Goal: Task Accomplishment & Management: Use online tool/utility

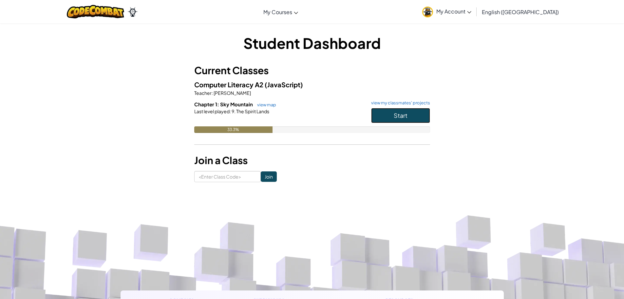
click at [406, 115] on span "Start" at bounding box center [401, 115] width 14 height 8
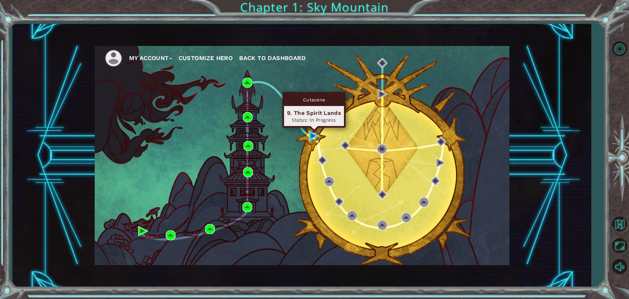
click at [310, 138] on img at bounding box center [314, 136] width 10 height 10
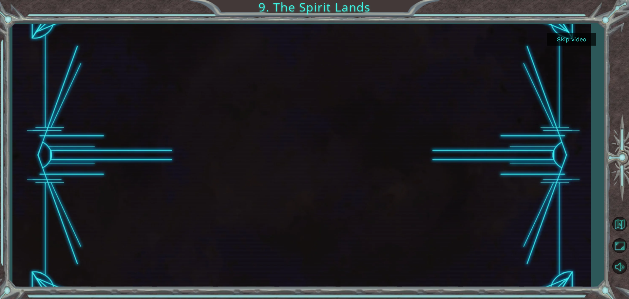
click at [582, 41] on button "Skip video" at bounding box center [571, 39] width 49 height 13
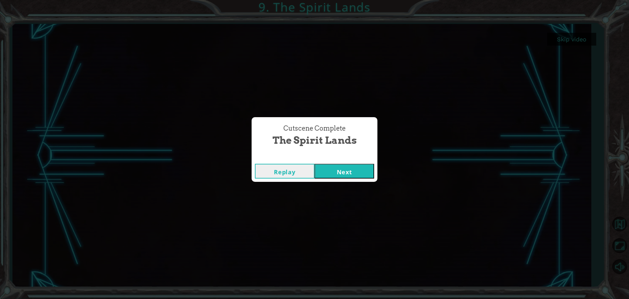
click at [347, 173] on button "Next" at bounding box center [345, 171] width 60 height 15
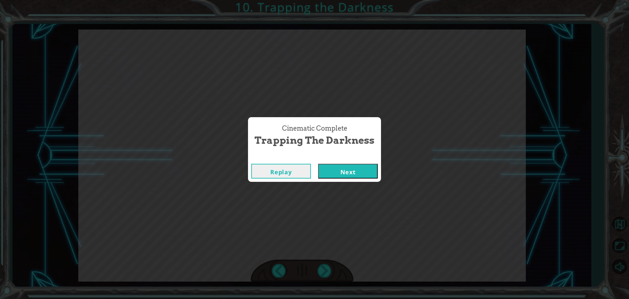
click at [351, 174] on button "Next" at bounding box center [348, 171] width 60 height 15
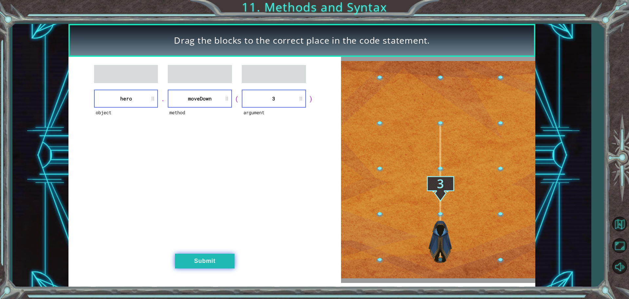
click at [216, 255] on button "Submit" at bounding box center [205, 260] width 60 height 15
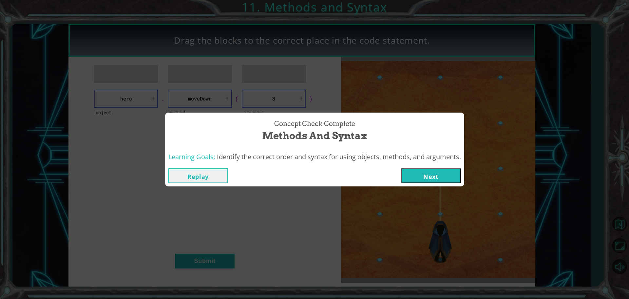
click at [450, 174] on button "Next" at bounding box center [432, 175] width 60 height 15
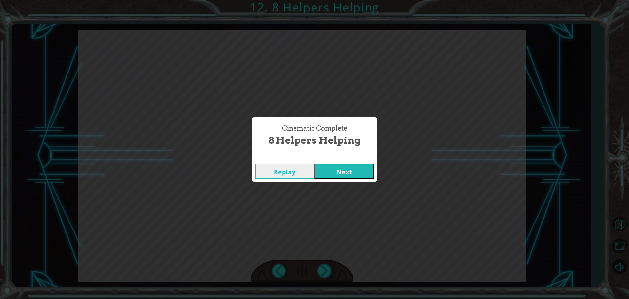
click at [336, 169] on button "Next" at bounding box center [345, 171] width 60 height 15
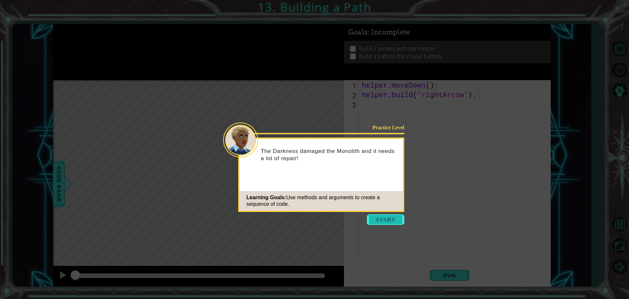
click at [392, 215] on button "Start" at bounding box center [385, 219] width 37 height 10
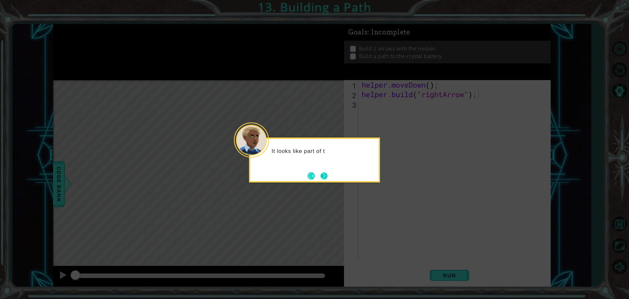
click at [323, 175] on button "Next" at bounding box center [324, 175] width 7 height 7
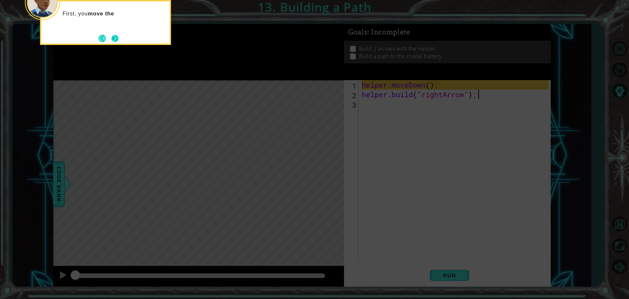
click at [119, 38] on button "Next" at bounding box center [114, 38] width 7 height 7
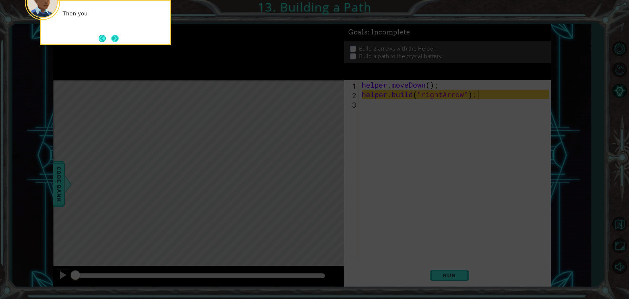
click at [114, 41] on button "Next" at bounding box center [114, 38] width 7 height 7
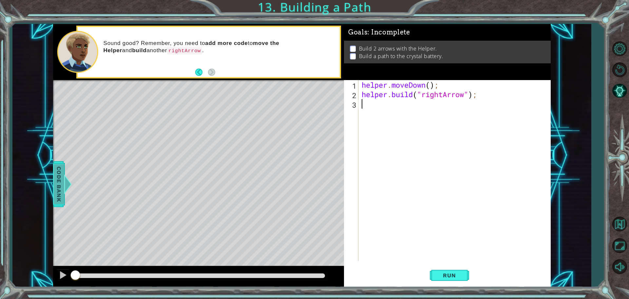
click at [60, 186] on span "Code Bank" at bounding box center [59, 184] width 10 height 40
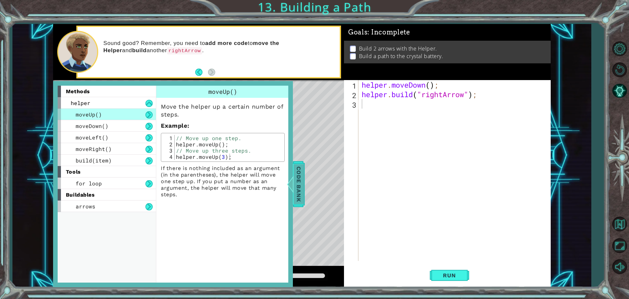
click at [299, 184] on span "Code Bank" at bounding box center [299, 184] width 10 height 40
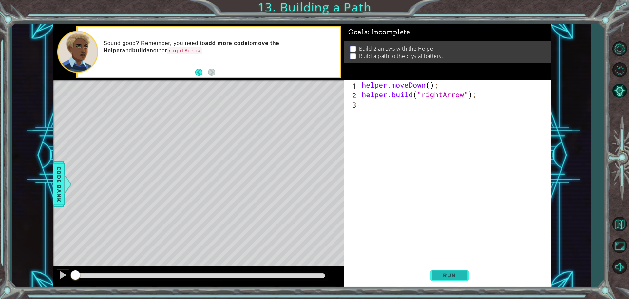
click at [451, 270] on button "Run" at bounding box center [449, 275] width 39 height 21
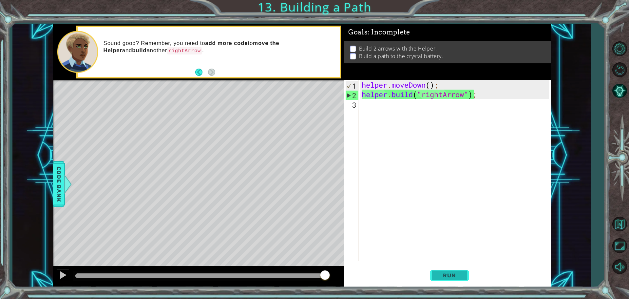
click at [455, 270] on button "Run" at bounding box center [449, 275] width 39 height 21
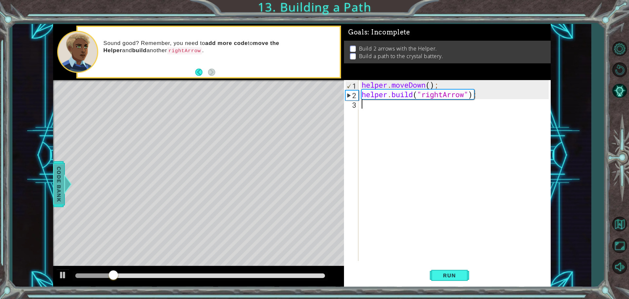
click at [59, 191] on span "Code Bank" at bounding box center [59, 184] width 10 height 40
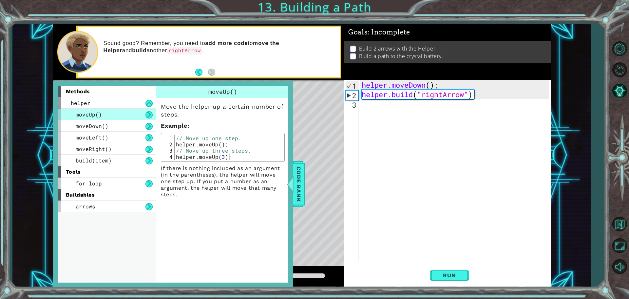
type textarea "// Move up three steps."
click at [193, 151] on div "// Move up one step. helper . moveUp ( ) ; // Move up three steps. helper . mov…" at bounding box center [229, 153] width 108 height 37
click at [292, 189] on div at bounding box center [290, 184] width 8 height 20
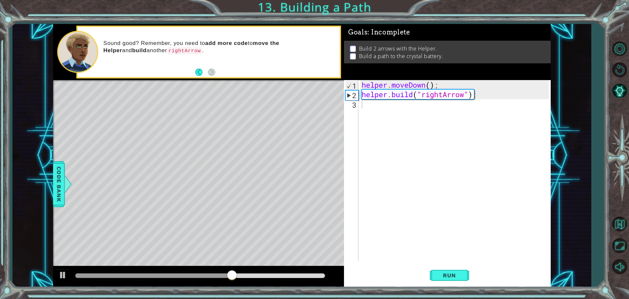
click at [241, 168] on div "Level Map" at bounding box center [204, 176] width 303 height 193
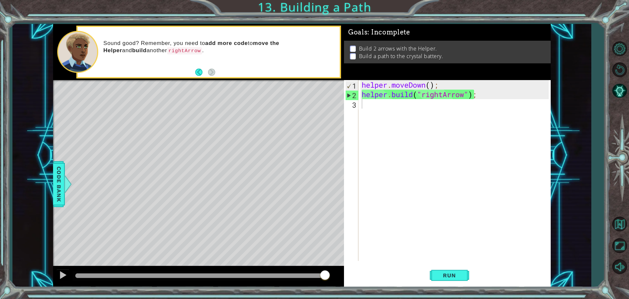
click at [372, 103] on div "helper . moveDown ( ) ; helper . build ( "rightArrow" ) ;" at bounding box center [457, 180] width 192 height 200
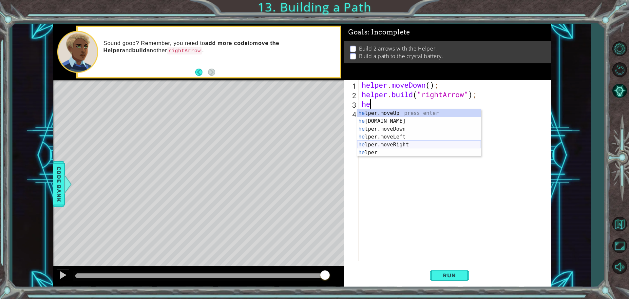
click at [393, 142] on div "he lper.moveUp press enter he [DOMAIN_NAME] press enter he lper.moveDown press …" at bounding box center [419, 140] width 124 height 63
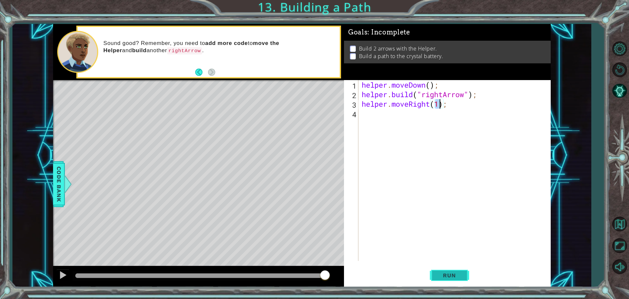
type textarea "helper.moveRight(1);"
click at [456, 276] on span "Run" at bounding box center [450, 275] width 26 height 7
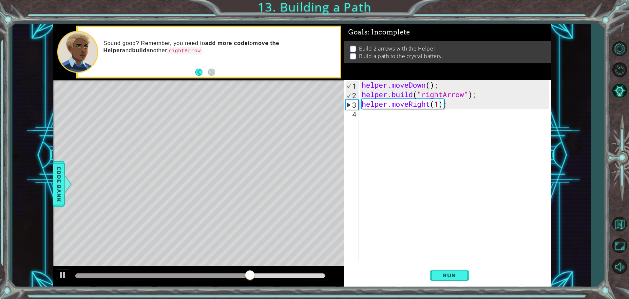
click at [418, 122] on div "helper . moveDown ( ) ; helper . build ( "rightArrow" ) ; helper . moveRight ( …" at bounding box center [457, 180] width 192 height 200
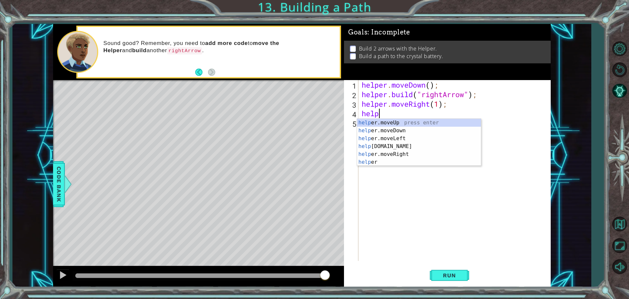
scroll to position [0, 1]
click at [391, 164] on div "helper press enter helper .moveUp press enter helper .moveDown press enter help…" at bounding box center [419, 150] width 124 height 63
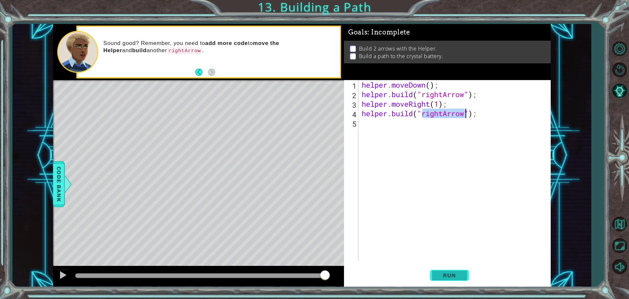
type textarea "[DOMAIN_NAME]("rightArrow");"
click at [437, 280] on button "Run" at bounding box center [449, 275] width 39 height 21
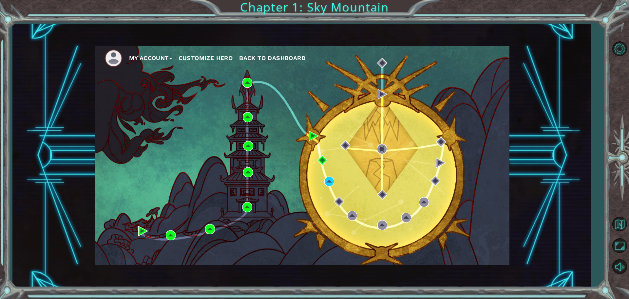
click at [371, 183] on div "My Account Customize Hero Back to Dashboard" at bounding box center [302, 155] width 415 height 219
click at [244, 84] on img at bounding box center [248, 83] width 10 height 10
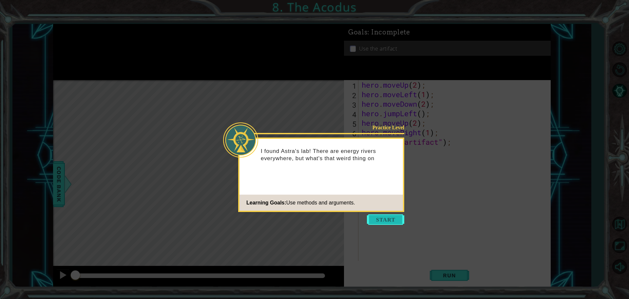
click at [398, 215] on button "Start" at bounding box center [385, 219] width 37 height 10
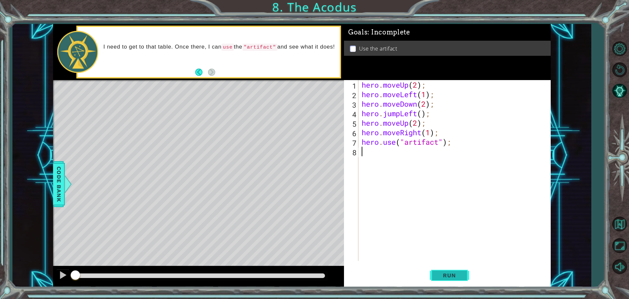
click at [444, 276] on span "Run" at bounding box center [450, 275] width 26 height 7
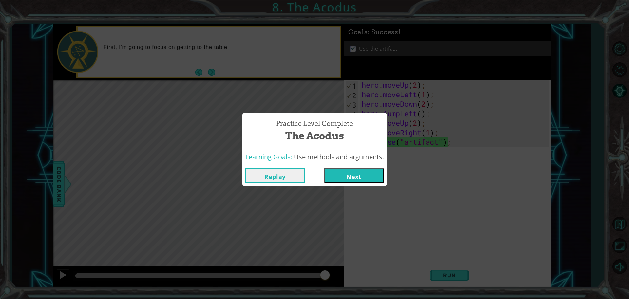
click at [338, 177] on button "Next" at bounding box center [355, 175] width 60 height 15
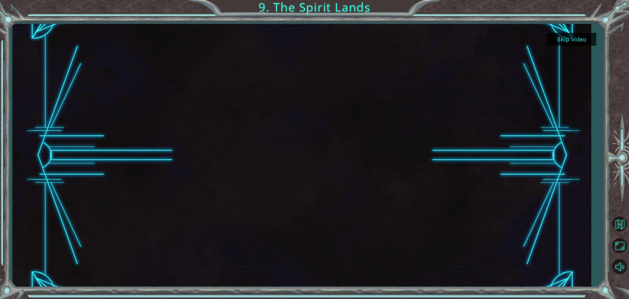
click at [562, 41] on button "Skip video" at bounding box center [571, 39] width 49 height 13
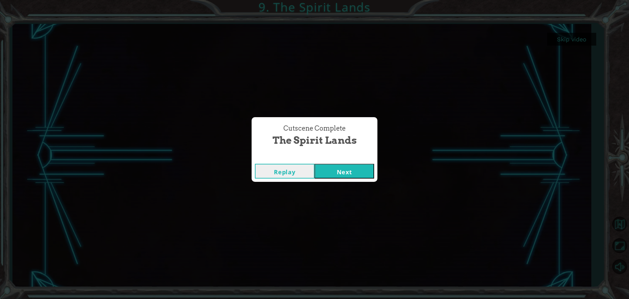
click at [332, 171] on button "Next" at bounding box center [345, 171] width 60 height 15
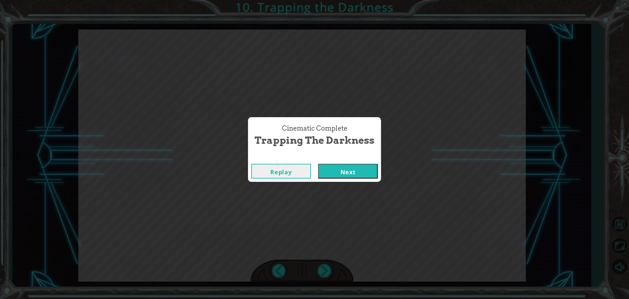
click at [332, 171] on button "Next" at bounding box center [348, 171] width 60 height 15
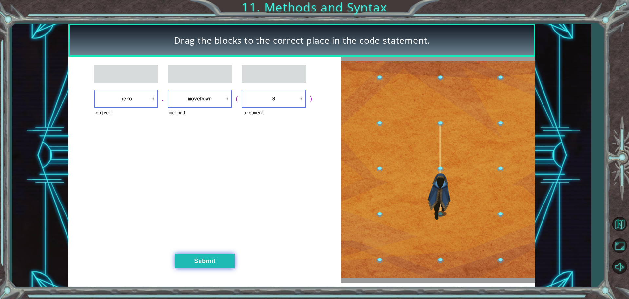
click at [207, 264] on button "Submit" at bounding box center [205, 260] width 60 height 15
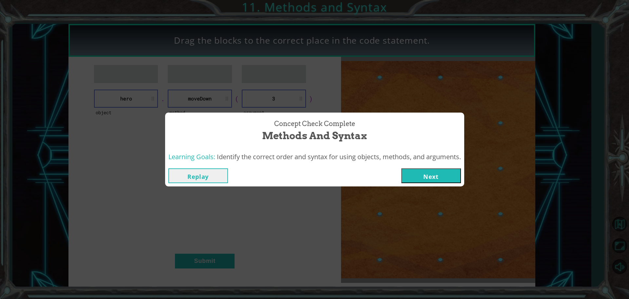
click at [186, 172] on button "Replay" at bounding box center [198, 175] width 60 height 15
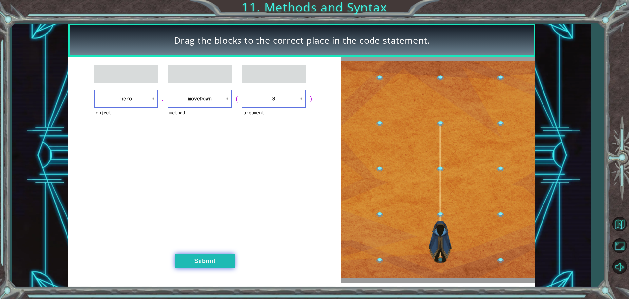
click at [209, 259] on button "Submit" at bounding box center [205, 260] width 60 height 15
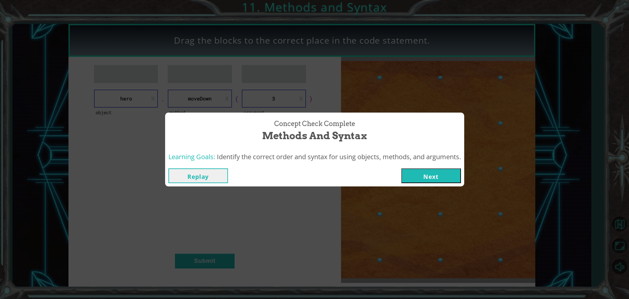
click at [445, 170] on button "Next" at bounding box center [432, 175] width 60 height 15
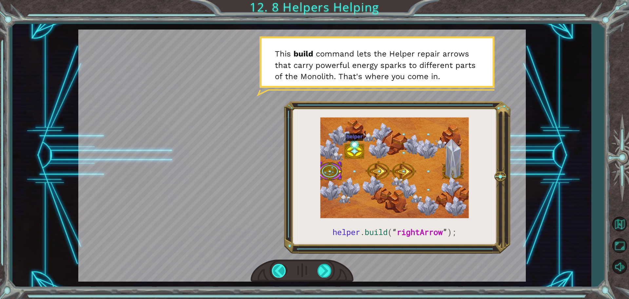
click at [274, 272] on div at bounding box center [279, 270] width 15 height 13
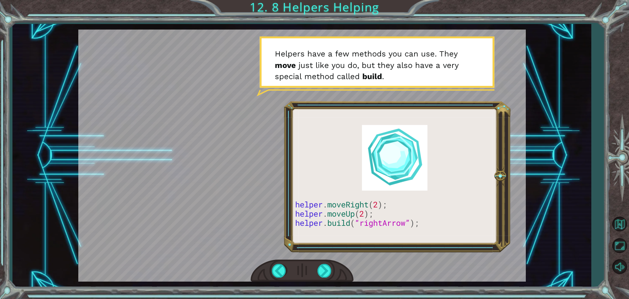
click at [337, 271] on div at bounding box center [302, 270] width 103 height 23
click at [323, 267] on div at bounding box center [325, 270] width 15 height 13
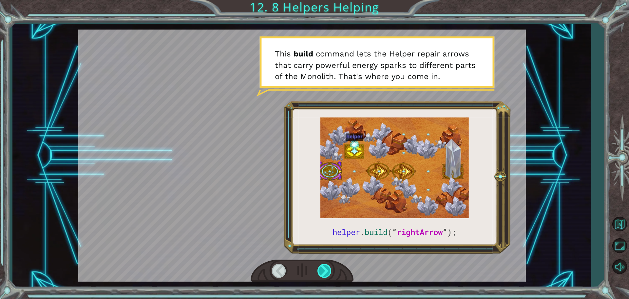
click at [323, 267] on div at bounding box center [325, 270] width 15 height 13
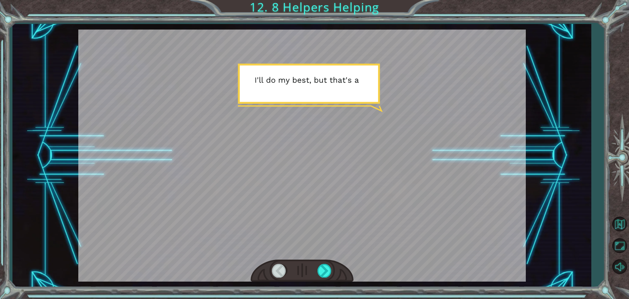
click at [324, 249] on div at bounding box center [302, 156] width 448 height 252
click at [318, 267] on div at bounding box center [325, 270] width 15 height 13
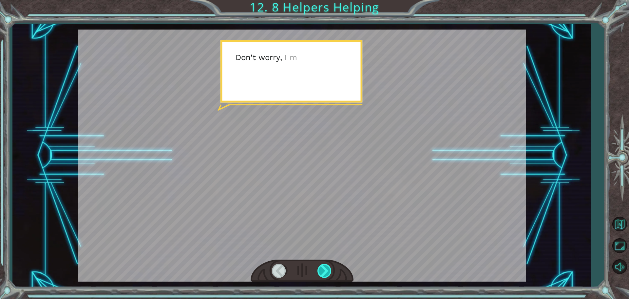
click at [318, 267] on div at bounding box center [325, 270] width 15 height 13
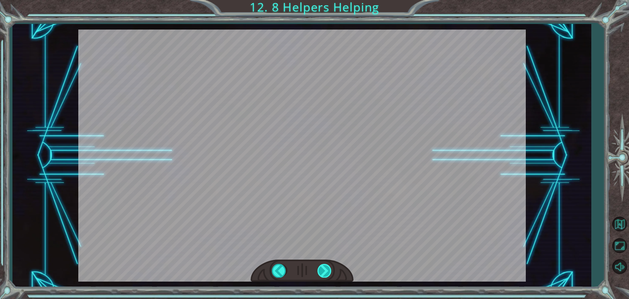
click at [318, 267] on div at bounding box center [325, 270] width 15 height 13
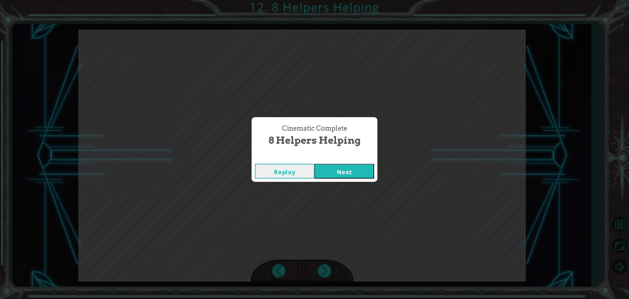
click at [349, 167] on button "Next" at bounding box center [345, 171] width 60 height 15
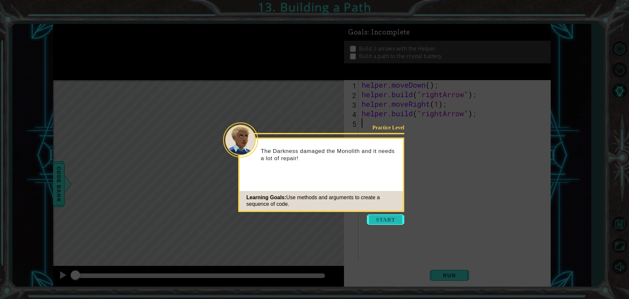
click at [369, 219] on button "Start" at bounding box center [385, 219] width 37 height 10
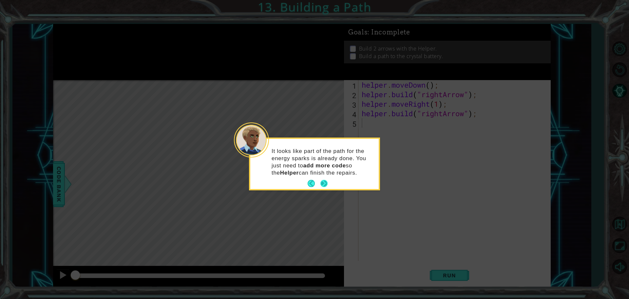
click at [324, 184] on button "Next" at bounding box center [324, 183] width 7 height 7
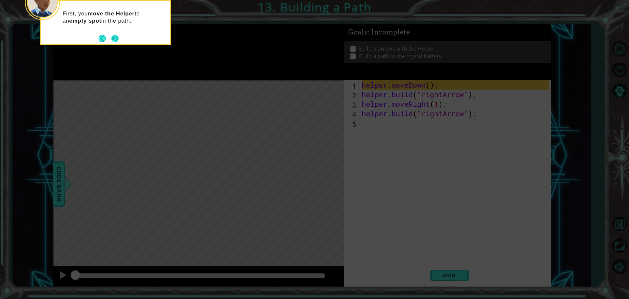
click at [111, 37] on button "Next" at bounding box center [114, 38] width 7 height 7
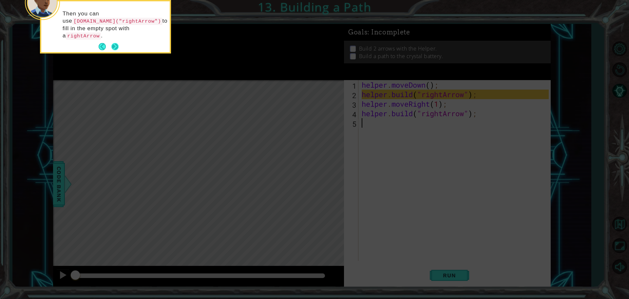
click at [112, 43] on button "Next" at bounding box center [114, 46] width 7 height 7
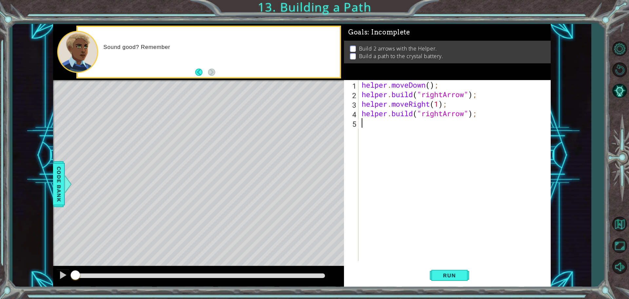
click at [193, 63] on div "Sound good? Remember" at bounding box center [219, 51] width 241 height 23
click at [430, 122] on div "helper . moveDown ( ) ; helper . build ( "rightArrow" ) ; helper . moveRight ( …" at bounding box center [457, 180] width 192 height 200
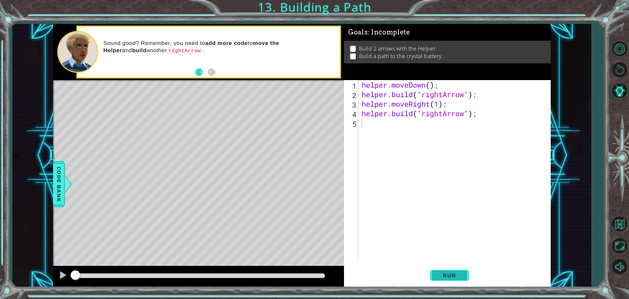
click at [430, 270] on button "Run" at bounding box center [449, 275] width 39 height 21
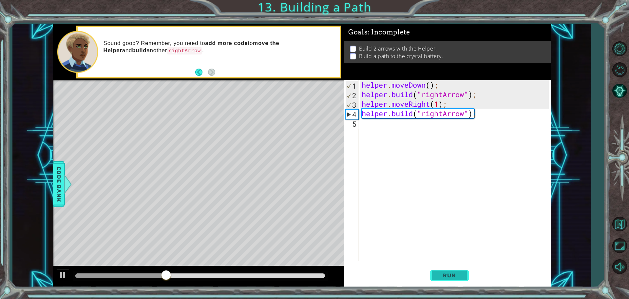
type textarea "j"
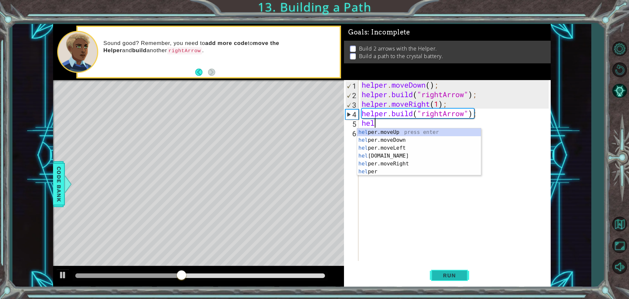
scroll to position [0, 0]
click at [403, 163] on div "help er.moveUp press enter help er.moveDown press enter help er.moveLeft press …" at bounding box center [419, 159] width 124 height 63
type textarea "helper.moveRight(1);"
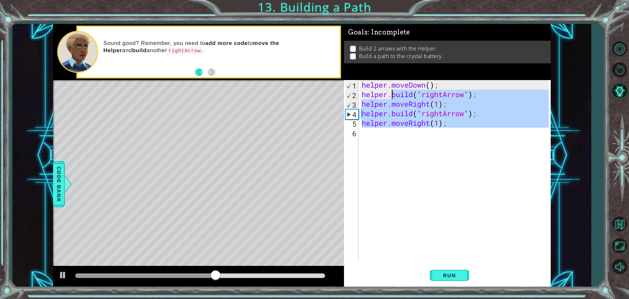
click at [394, 138] on div "helper . moveDown ( ) ; helper . build ( "rightArrow" ) ; helper . moveRight ( …" at bounding box center [457, 180] width 192 height 200
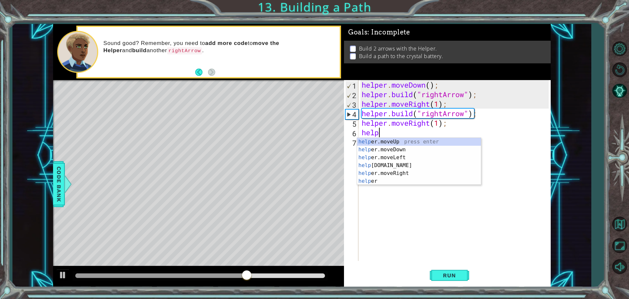
scroll to position [0, 1]
click at [404, 182] on div "helper press enter helper .moveUp press enter helper .moveDown press enter help…" at bounding box center [419, 169] width 124 height 63
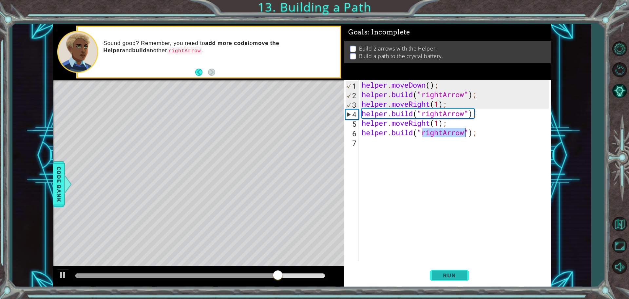
click at [442, 272] on span "Run" at bounding box center [450, 275] width 26 height 7
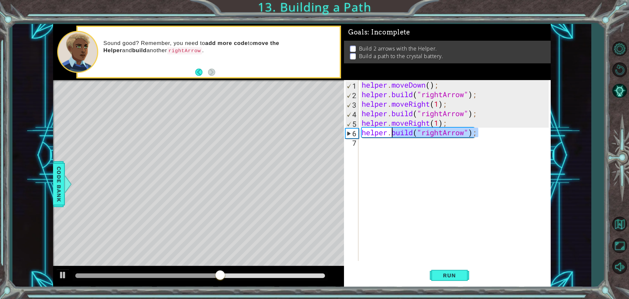
drag, startPoint x: 478, startPoint y: 132, endPoint x: 391, endPoint y: 134, distance: 87.2
click at [391, 134] on div "helper . moveDown ( ) ; helper . build ( "rightArrow" ) ; helper . moveRight ( …" at bounding box center [457, 180] width 192 height 200
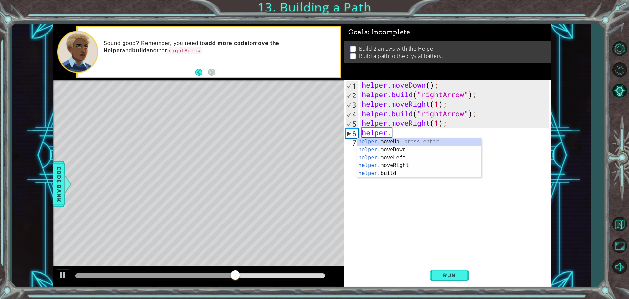
scroll to position [0, 1]
click at [407, 166] on div "helper.m oveUp press enter helper.m oveDown press enter helper.m oveLeft press …" at bounding box center [419, 161] width 124 height 47
type textarea "helper.moveRight(1);"
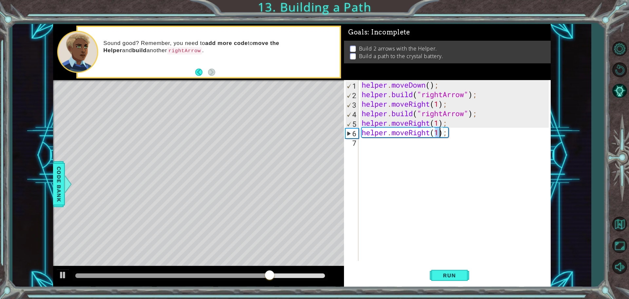
click at [405, 146] on div "helper . moveDown ( ) ; helper . build ( "rightArrow" ) ; helper . moveRight ( …" at bounding box center [457, 180] width 192 height 200
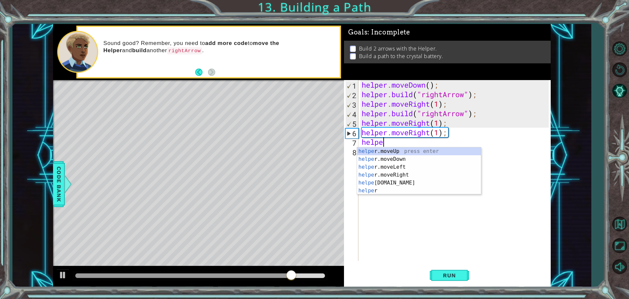
scroll to position [0, 1]
click at [405, 189] on div "helper press enter helper .moveUp press enter helper .moveDown press enter help…" at bounding box center [419, 178] width 124 height 63
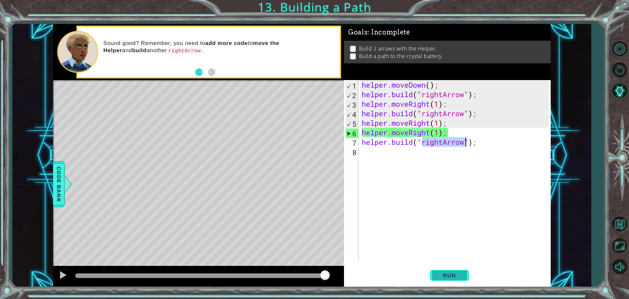
type textarea "[DOMAIN_NAME]("rightArrow");"
click at [436, 276] on button "Run" at bounding box center [449, 275] width 39 height 21
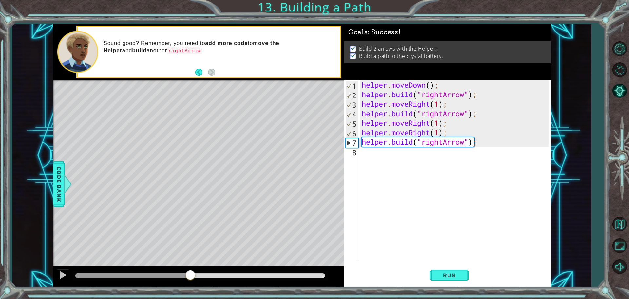
drag, startPoint x: 180, startPoint y: 273, endPoint x: 191, endPoint y: 274, distance: 11.8
click at [191, 274] on div at bounding box center [200, 275] width 250 height 5
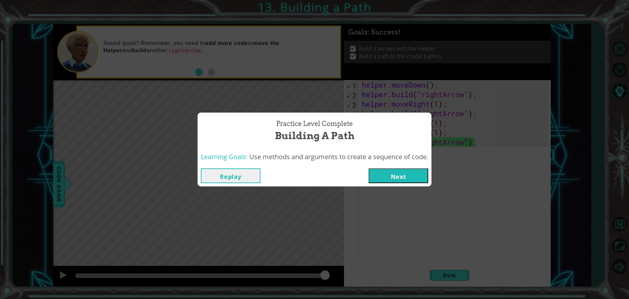
click at [402, 177] on button "Next" at bounding box center [399, 175] width 60 height 15
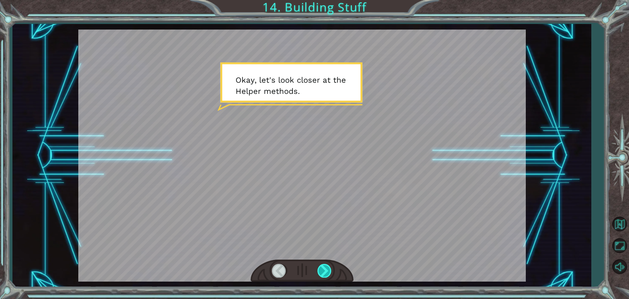
click at [329, 265] on div at bounding box center [325, 270] width 15 height 13
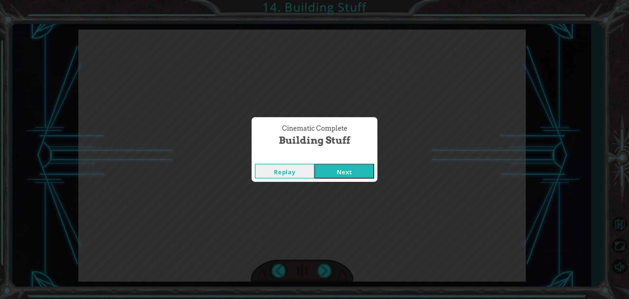
click at [350, 175] on button "Next" at bounding box center [345, 171] width 60 height 15
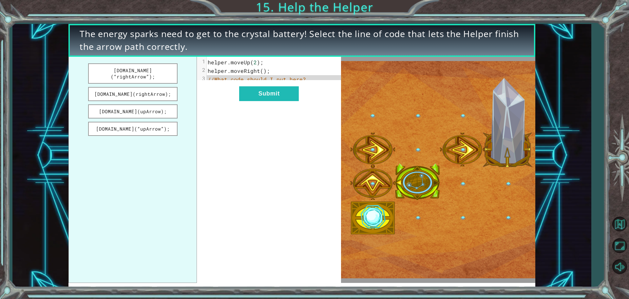
drag, startPoint x: 163, startPoint y: 107, endPoint x: 196, endPoint y: 88, distance: 38.0
click at [226, 82] on div "[DOMAIN_NAME](“rightArrow”); [DOMAIN_NAME](rightArrow); [DOMAIN_NAME](upArrow);…" at bounding box center [205, 170] width 273 height 226
click at [161, 107] on button "[DOMAIN_NAME](upArrow);" at bounding box center [132, 111] width 89 height 14
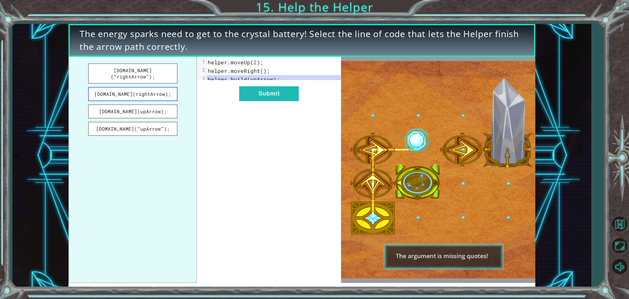
click at [164, 89] on button "[DOMAIN_NAME](rightArrow);" at bounding box center [132, 94] width 89 height 14
click at [153, 71] on button "[DOMAIN_NAME](“rightArrow”);" at bounding box center [132, 73] width 89 height 20
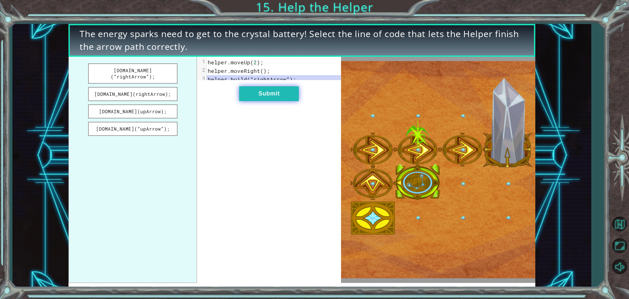
click at [241, 96] on button "Submit" at bounding box center [269, 93] width 60 height 15
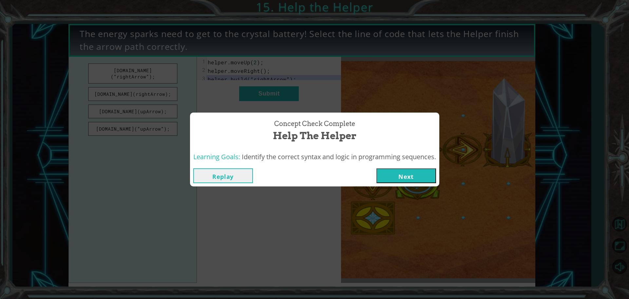
click at [394, 176] on button "Next" at bounding box center [407, 175] width 60 height 15
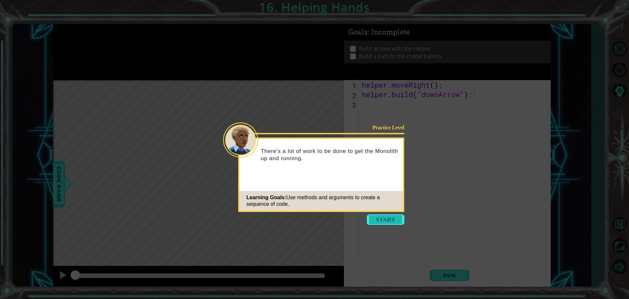
click at [391, 222] on button "Start" at bounding box center [385, 219] width 37 height 10
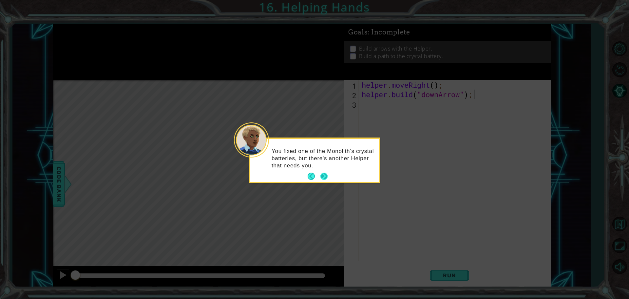
click at [325, 175] on button "Next" at bounding box center [324, 175] width 7 height 7
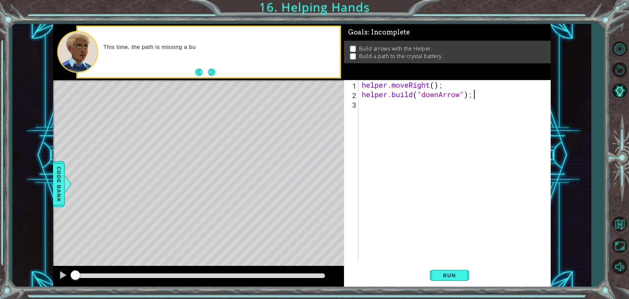
click at [210, 71] on button "Next" at bounding box center [211, 72] width 7 height 7
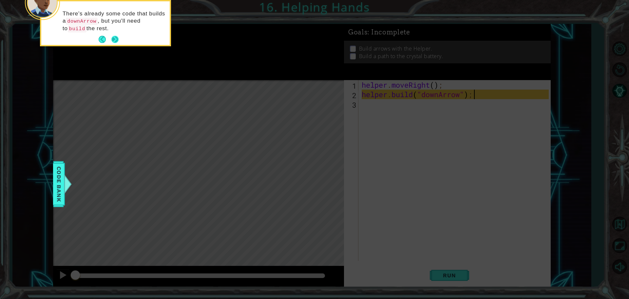
click at [118, 37] on button "Next" at bounding box center [114, 39] width 7 height 7
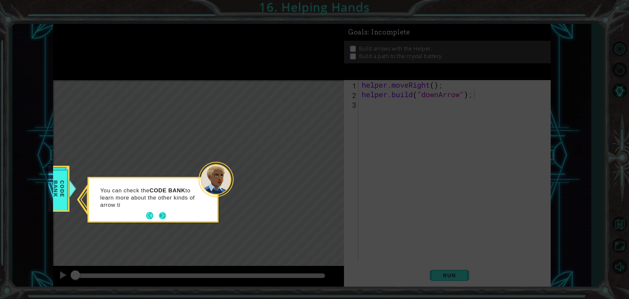
click at [165, 216] on button "Next" at bounding box center [162, 215] width 7 height 7
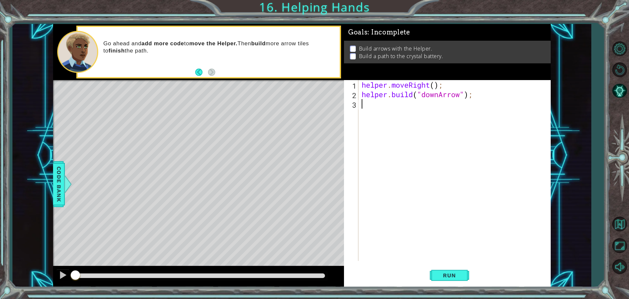
click at [406, 113] on div "helper . moveRight ( ) ; helper . build ( "downArrow" ) ;" at bounding box center [457, 180] width 192 height 200
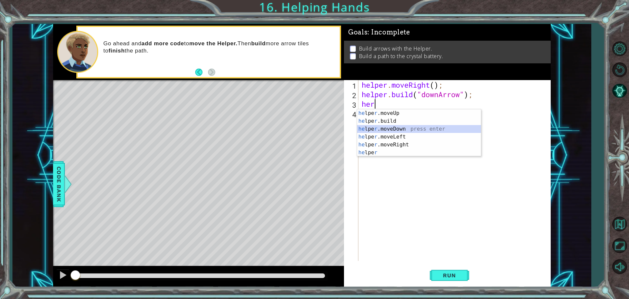
click at [401, 130] on div "he lpe r .moveUp press enter he lpe r .build press enter he lpe r .moveDown pre…" at bounding box center [419, 140] width 124 height 63
type textarea "helper.moveDown(1);"
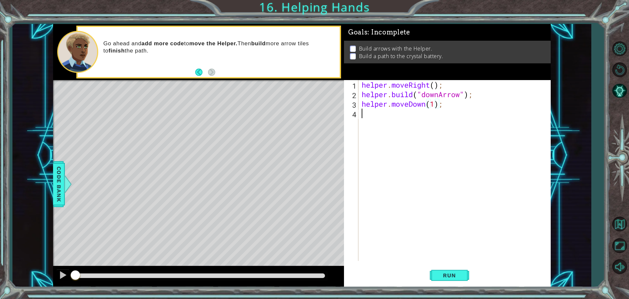
click at [389, 115] on div "helper . moveRight ( ) ; helper . build ( "downArrow" ) ; helper . moveDown ( 1…" at bounding box center [457, 180] width 192 height 200
click at [443, 277] on span "Run" at bounding box center [450, 275] width 26 height 7
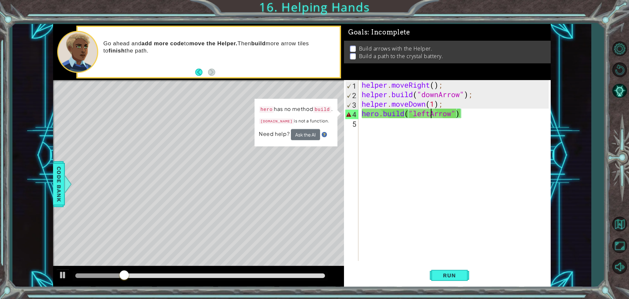
click at [430, 116] on div "helper . moveRight ( ) ; helper . build ( "downArrow" ) ; helper . moveDown ( 1…" at bounding box center [457, 180] width 192 height 200
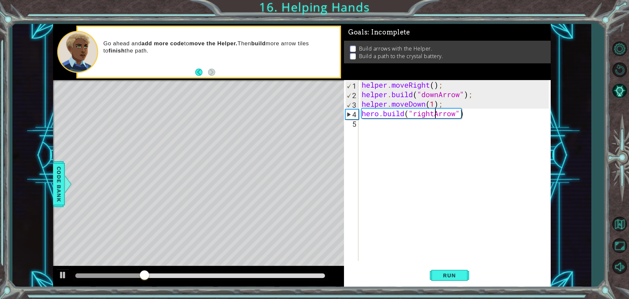
scroll to position [0, 3]
click at [440, 279] on button "Run" at bounding box center [449, 275] width 39 height 21
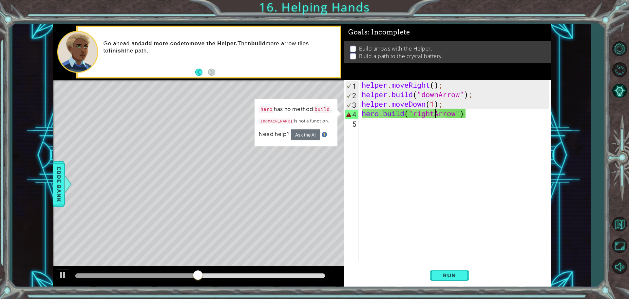
click at [379, 113] on div "helper . moveRight ( ) ; helper . build ( "downArrow" ) ; helper . moveDown ( 1…" at bounding box center [457, 180] width 192 height 200
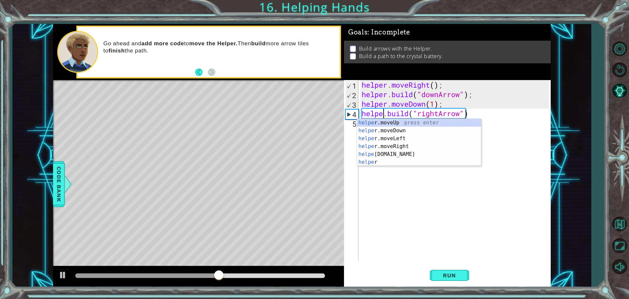
scroll to position [0, 1]
type textarea "[DOMAIN_NAME]("rightArrow")"
click at [450, 271] on button "Run" at bounding box center [449, 275] width 39 height 21
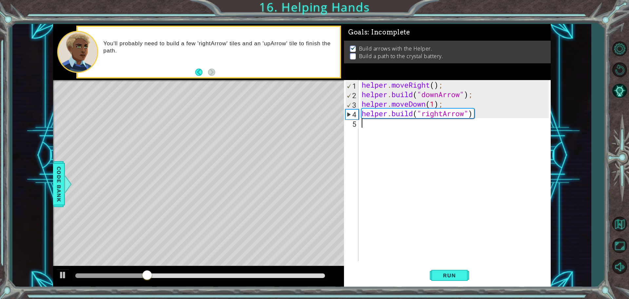
click at [466, 127] on div "helper . moveRight ( ) ; helper . build ( "downArrow" ) ; helper . moveDown ( 1…" at bounding box center [457, 180] width 192 height 200
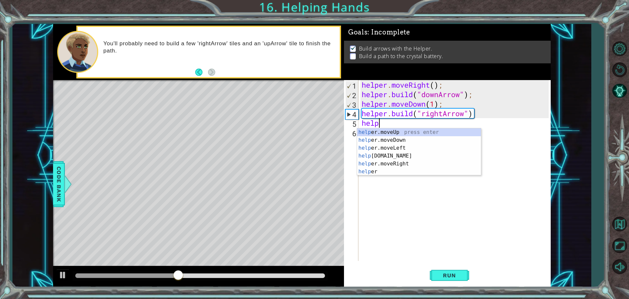
scroll to position [0, 0]
click at [389, 173] on div "help er.moveUp press enter help er.moveDown press enter help er.moveLeft press …" at bounding box center [419, 159] width 124 height 63
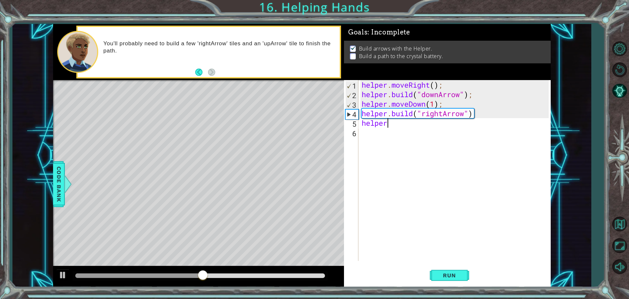
scroll to position [0, 1]
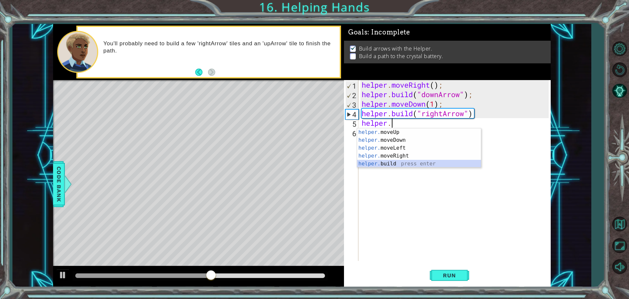
click at [399, 162] on div "helper. moveUp press enter helper. moveDown press enter helper. moveLeft press …" at bounding box center [419, 155] width 124 height 55
type textarea "[DOMAIN_NAME]("rightArrow");"
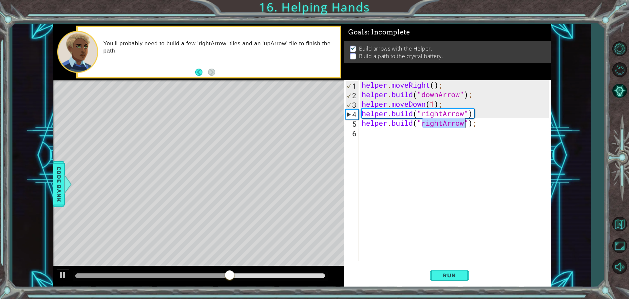
click at [485, 128] on div "helper . moveRight ( ) ; helper . build ( "downArrow" ) ; helper . moveDown ( 1…" at bounding box center [457, 180] width 192 height 200
drag, startPoint x: 484, startPoint y: 126, endPoint x: 362, endPoint y: 123, distance: 122.3
click at [362, 123] on div "helper . moveRight ( ) ; helper . build ( "downArrow" ) ; helper . moveDown ( 1…" at bounding box center [457, 180] width 192 height 200
type textarea "[DOMAIN_NAME]("rightArrow");"
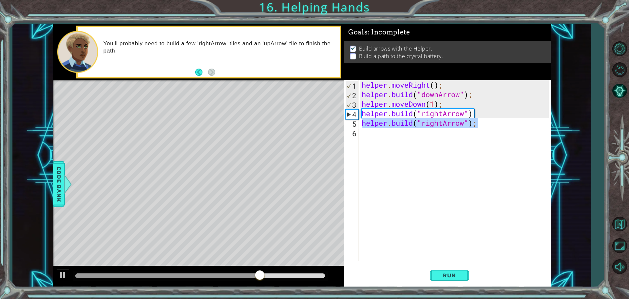
click at [376, 134] on div "helper . moveRight ( ) ; helper . build ( "downArrow" ) ; helper . moveDown ( 1…" at bounding box center [457, 180] width 192 height 200
paste textarea "[DOMAIN_NAME]("rightArrow");"
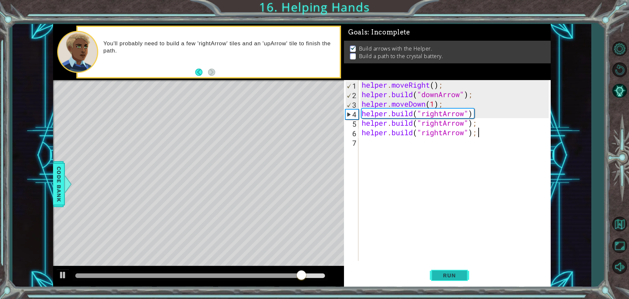
type textarea "[DOMAIN_NAME]("rightArrow");"
click at [448, 275] on span "Run" at bounding box center [450, 275] width 26 height 7
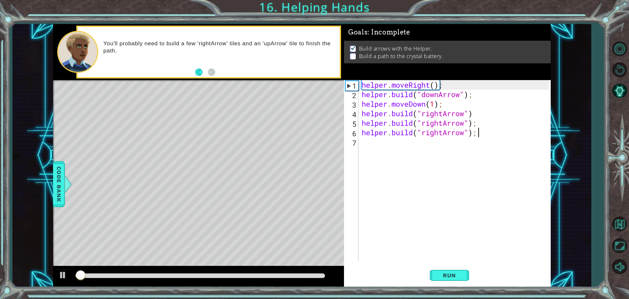
click at [254, 274] on div at bounding box center [200, 275] width 250 height 5
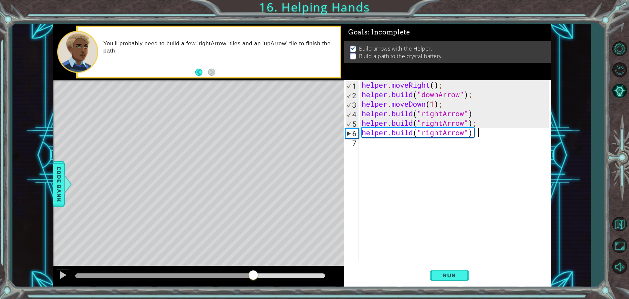
click at [361, 123] on div "helper . moveRight ( ) ; helper . build ( "downArrow" ) ; helper . moveDown ( 1…" at bounding box center [457, 180] width 192 height 200
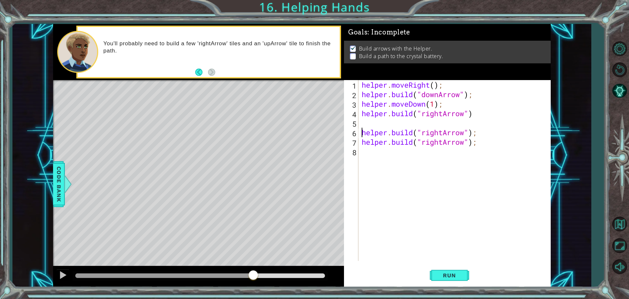
click at [362, 122] on div "helper . moveRight ( ) ; helper . build ( "downArrow" ) ; helper . moveDown ( 1…" at bounding box center [457, 180] width 192 height 200
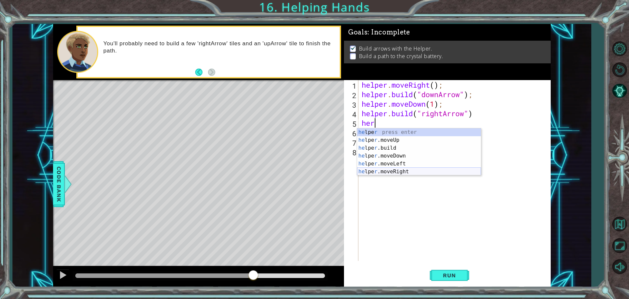
click at [394, 168] on div "he lpe r press enter he lpe r .moveUp press enter he lpe r .build press enter h…" at bounding box center [419, 159] width 124 height 63
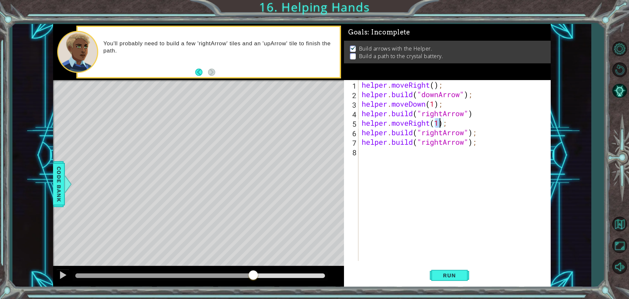
click at [361, 140] on div "helper . moveRight ( ) ; helper . build ( "downArrow" ) ; helper . moveDown ( 1…" at bounding box center [457, 180] width 192 height 200
type textarea "[DOMAIN_NAME]("rightArrow");"
click at [364, 142] on div "helper . moveRight ( ) ; helper . build ( "downArrow" ) ; helper . moveDown ( 1…" at bounding box center [457, 180] width 192 height 200
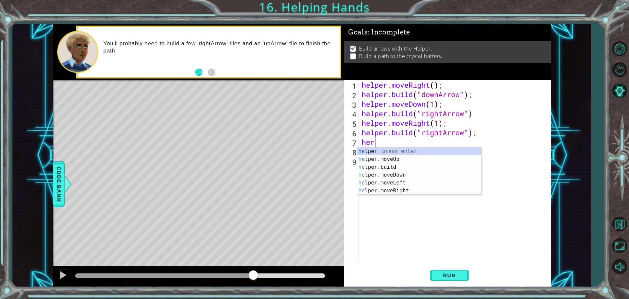
scroll to position [0, 0]
click at [381, 174] on div "he lpe r .m o veUp press enter he lpe r .m o veDown press enter he lpe r .m o v…" at bounding box center [419, 170] width 124 height 47
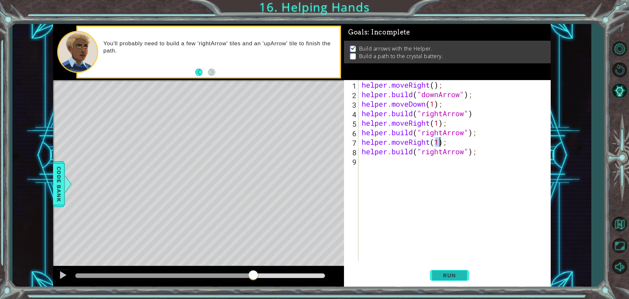
click at [450, 268] on button "Run" at bounding box center [449, 275] width 39 height 21
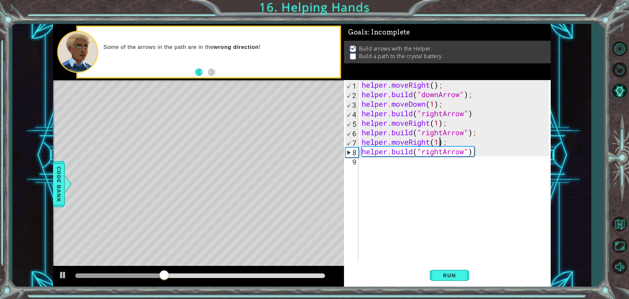
click at [442, 153] on div "helper . moveRight ( ) ; helper . build ( "downArrow" ) ; helper . moveDown ( 1…" at bounding box center [457, 180] width 192 height 200
click at [443, 153] on div "helper . moveRight ( ) ; helper . build ( "downArrow" ) ; helper . moveDown ( 1…" at bounding box center [457, 180] width 192 height 200
type textarea "[DOMAIN_NAME]("upArrow");"
click at [409, 164] on div "helper . moveRight ( ) ; helper . build ( "downArrow" ) ; helper . moveDown ( 1…" at bounding box center [457, 180] width 192 height 200
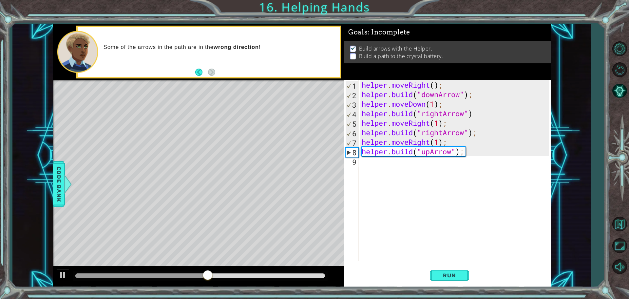
scroll to position [0, 0]
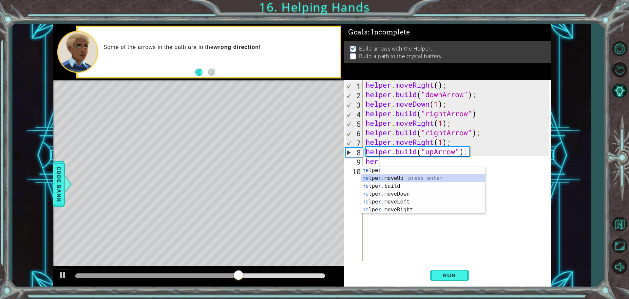
click at [404, 180] on div "he lpe r press enter he lpe r .moveUp press enter he lpe r .build press enter h…" at bounding box center [423, 197] width 124 height 63
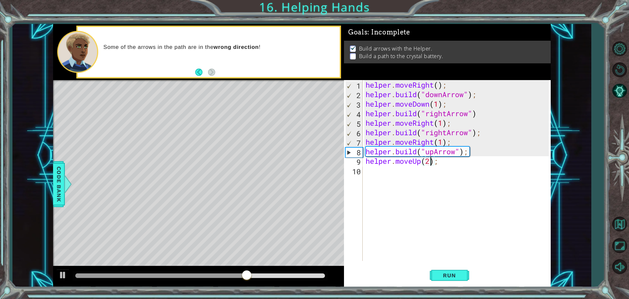
scroll to position [0, 3]
type textarea "helper.moveUp(2);"
click at [443, 272] on span "Run" at bounding box center [450, 275] width 26 height 7
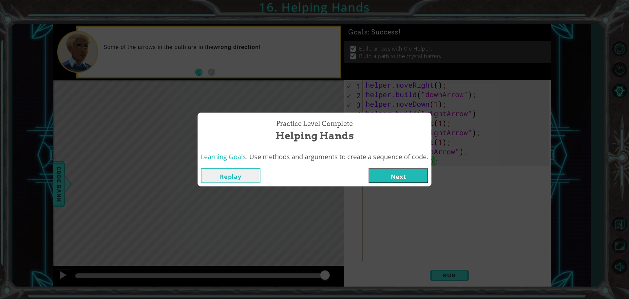
click at [425, 173] on button "Next" at bounding box center [399, 175] width 60 height 15
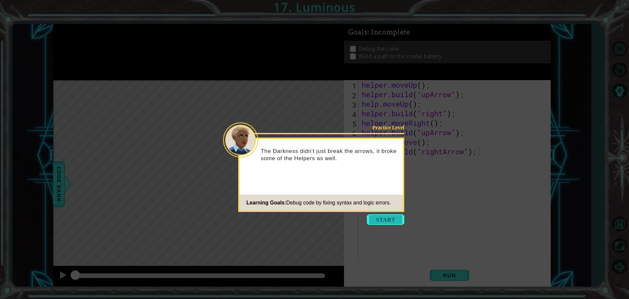
click at [377, 218] on button "Start" at bounding box center [385, 219] width 37 height 10
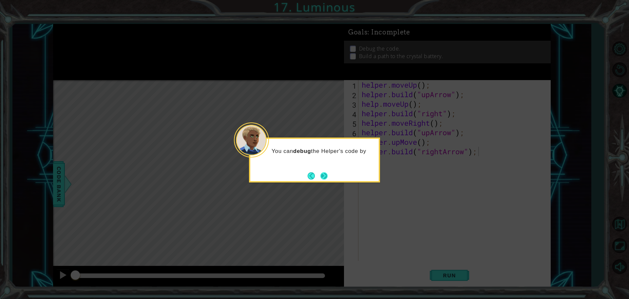
click at [325, 173] on button "Next" at bounding box center [324, 175] width 7 height 7
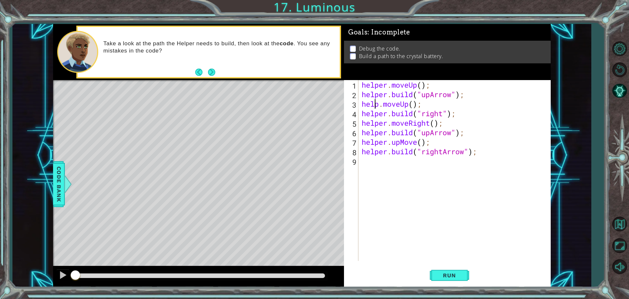
click at [377, 104] on div "helper . moveUp ( ) ; helper . build ( "upArrow" ) ; help . moveUp ( ) ; helper…" at bounding box center [457, 180] width 192 height 200
click at [378, 104] on div "helper . moveUp ( ) ; helper . build ( "upArrow" ) ; help . moveUp ( ) ; helper…" at bounding box center [455, 170] width 188 height 181
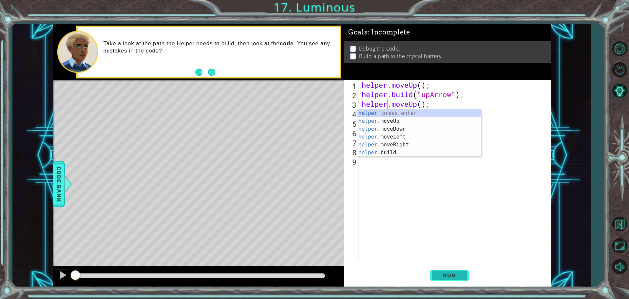
click at [444, 276] on span "Run" at bounding box center [450, 275] width 26 height 7
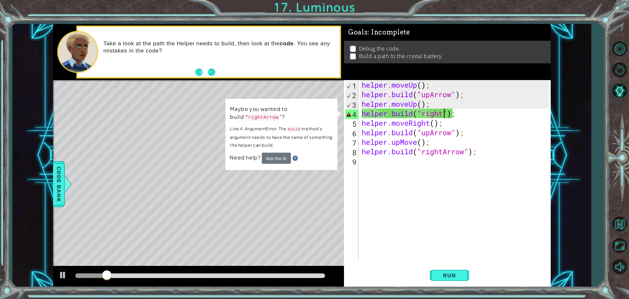
click at [444, 113] on div "helper . moveUp ( ) ; helper . build ( "upArrow" ) ; helper . moveUp ( ) ; help…" at bounding box center [457, 180] width 192 height 200
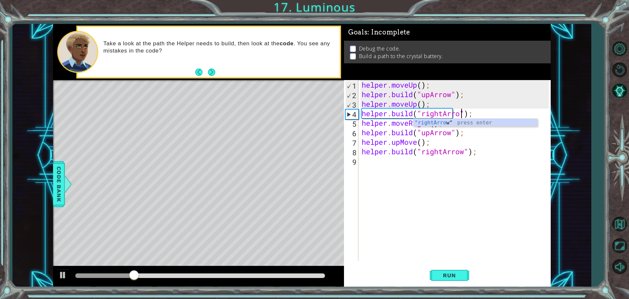
scroll to position [0, 5]
click at [456, 278] on span "Run" at bounding box center [450, 275] width 26 height 7
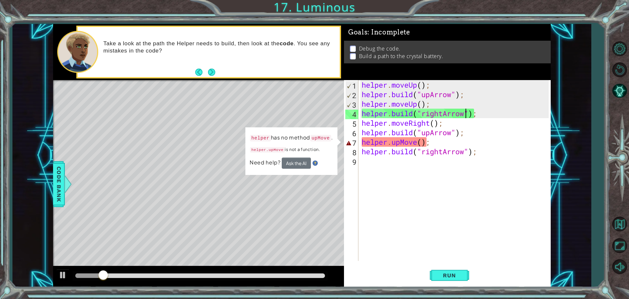
click at [417, 142] on div "helper . moveUp ( ) ; helper . build ( "upArrow" ) ; helper . moveUp ( ) ; help…" at bounding box center [457, 180] width 192 height 200
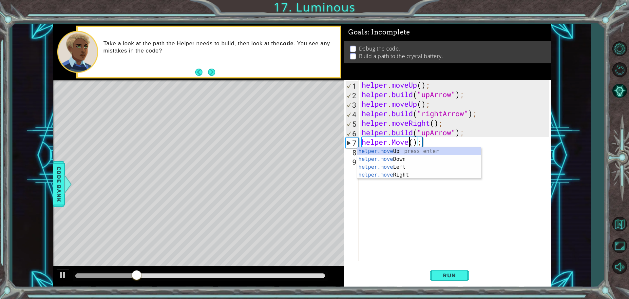
scroll to position [0, 2]
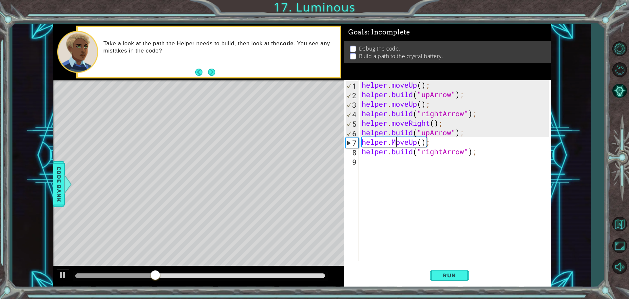
click at [397, 141] on div "helper . moveUp ( ) ; helper . build ( "upArrow" ) ; helper . moveUp ( ) ; help…" at bounding box center [457, 180] width 192 height 200
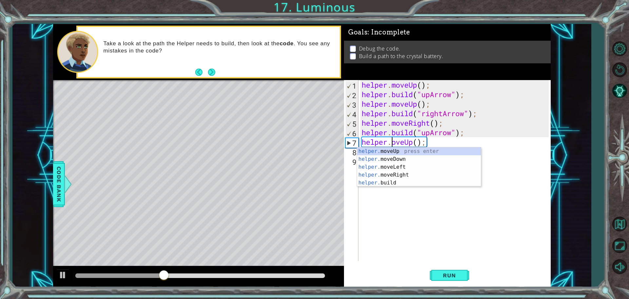
scroll to position [0, 2]
type textarea "helper.moveUp();"
click at [440, 272] on span "Run" at bounding box center [450, 275] width 26 height 7
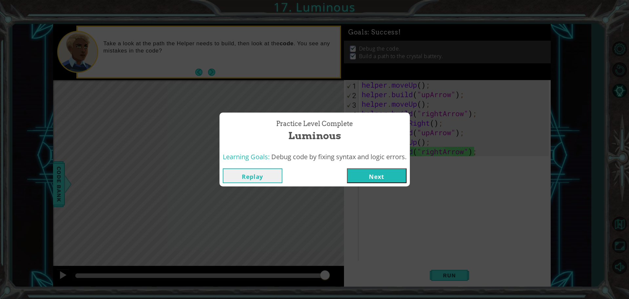
click at [399, 172] on button "Next" at bounding box center [377, 175] width 60 height 15
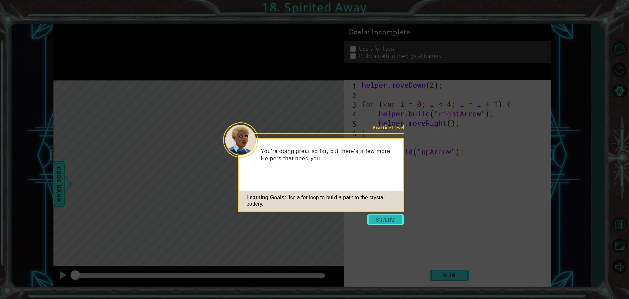
click at [394, 218] on button "Start" at bounding box center [385, 219] width 37 height 10
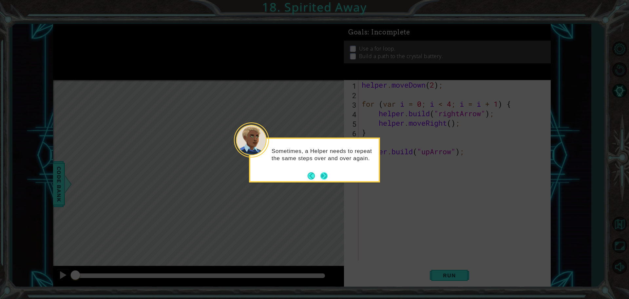
click at [323, 174] on button "Next" at bounding box center [324, 175] width 7 height 7
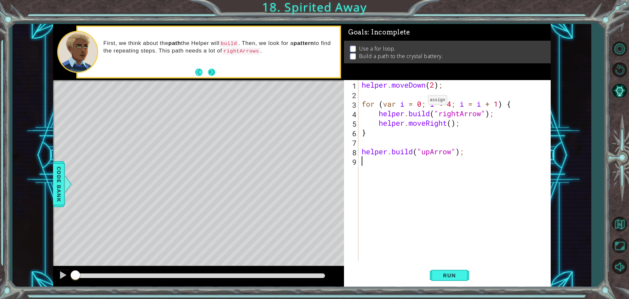
click at [213, 71] on button "Next" at bounding box center [211, 72] width 7 height 7
